Goal: Transaction & Acquisition: Subscribe to service/newsletter

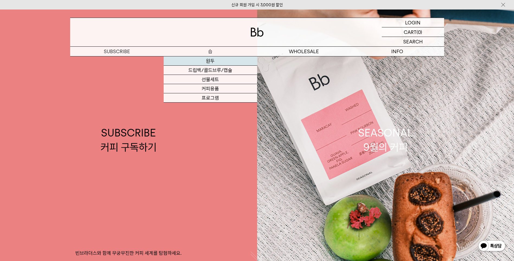
click at [209, 59] on link "원두" at bounding box center [210, 60] width 93 height 9
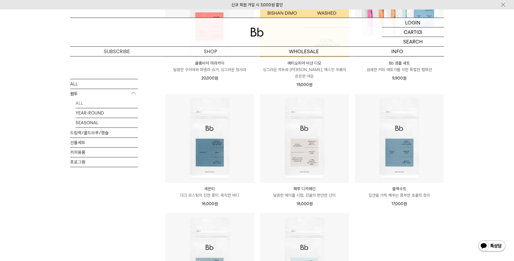
scroll to position [487, 0]
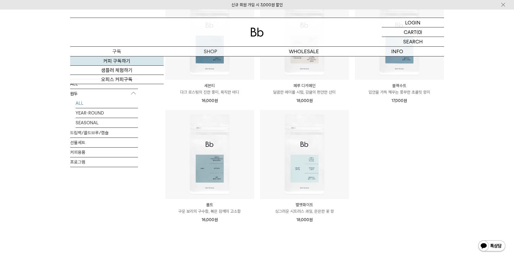
click at [119, 64] on link "커피 구독하기" at bounding box center [116, 60] width 93 height 9
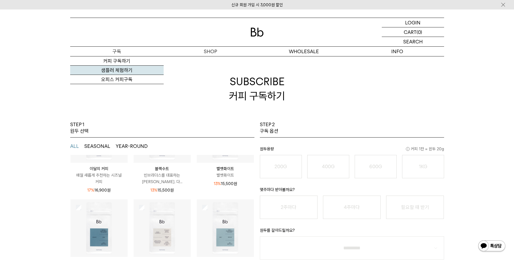
click at [121, 67] on link "샘플러 체험하기" at bounding box center [116, 70] width 93 height 9
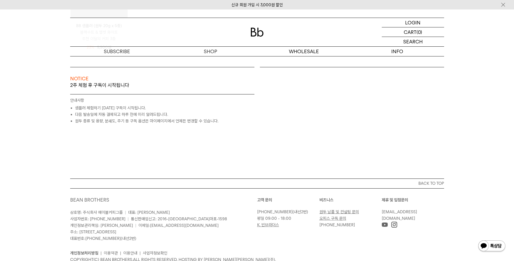
scroll to position [201, 0]
